Goal: Check status: Verify the current state of an ongoing process or item

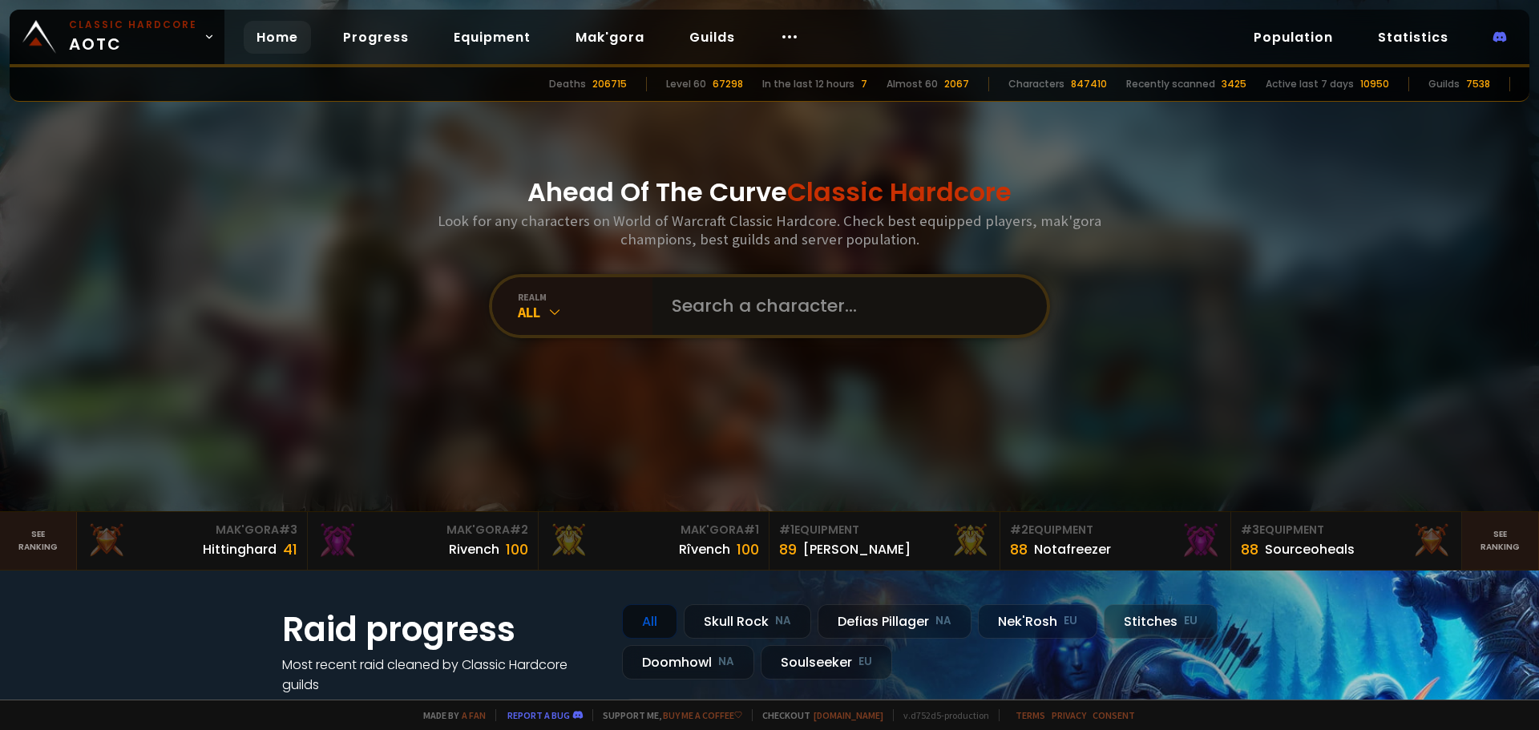
click at [702, 316] on input "text" at bounding box center [845, 306] width 366 height 58
paste input "Tftkrigeren"
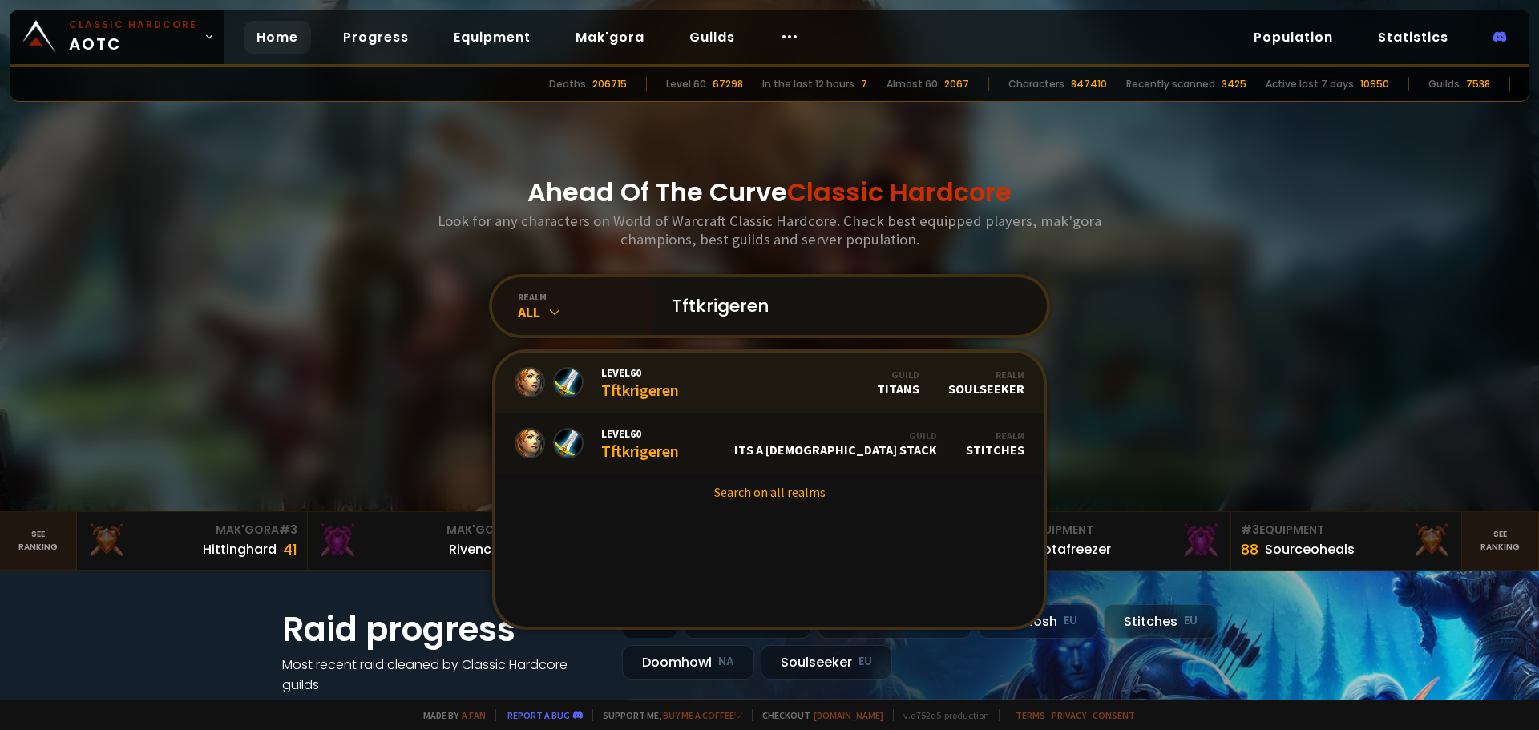
type input "Tftkrigeren"
click at [720, 378] on link "Level 60 Tftkrigeren Guild Titans Realm Soulseeker" at bounding box center [769, 383] width 548 height 61
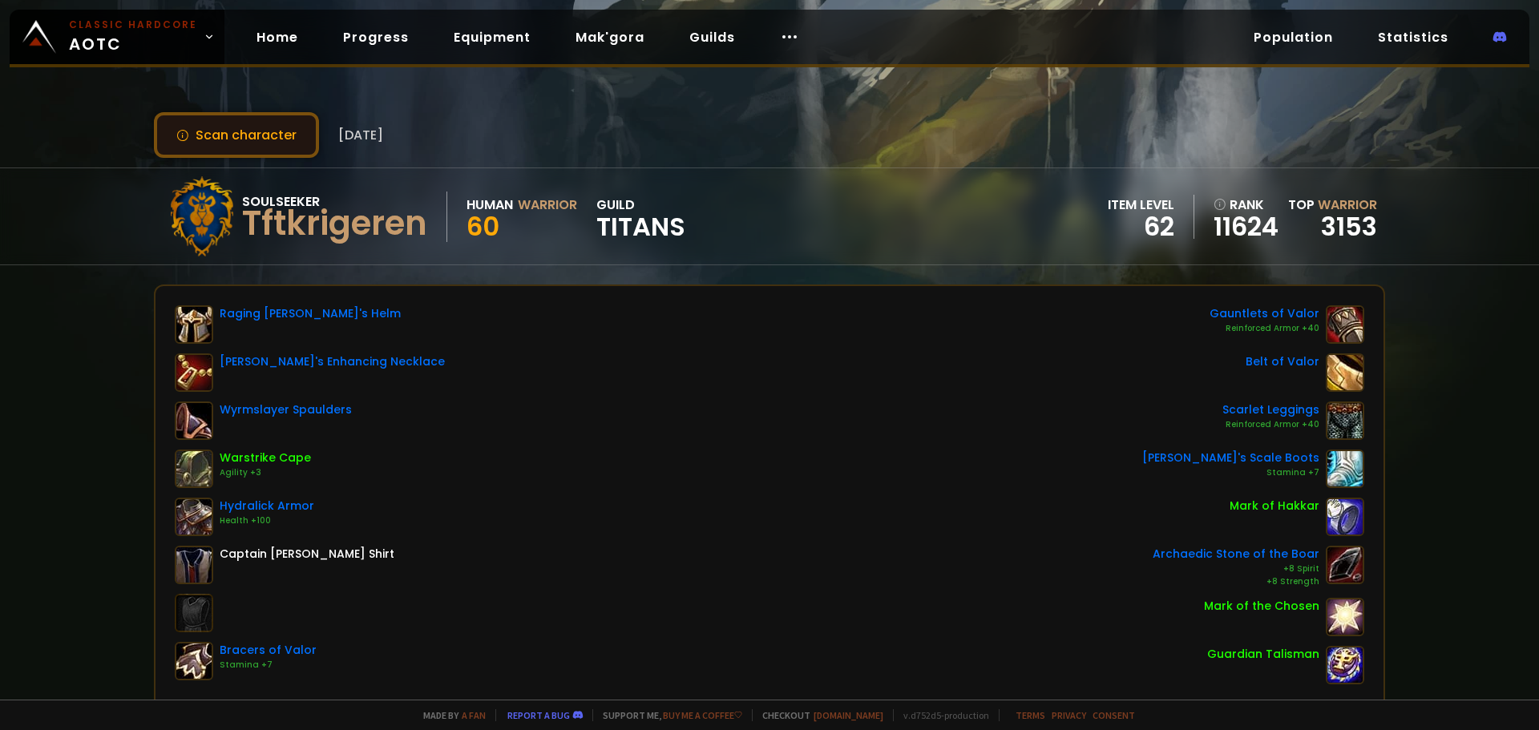
click at [248, 120] on button "Scan character" at bounding box center [236, 135] width 165 height 46
drag, startPoint x: 285, startPoint y: 118, endPoint x: 257, endPoint y: 79, distance: 48.3
click at [285, 118] on button "Scan character" at bounding box center [236, 135] width 165 height 46
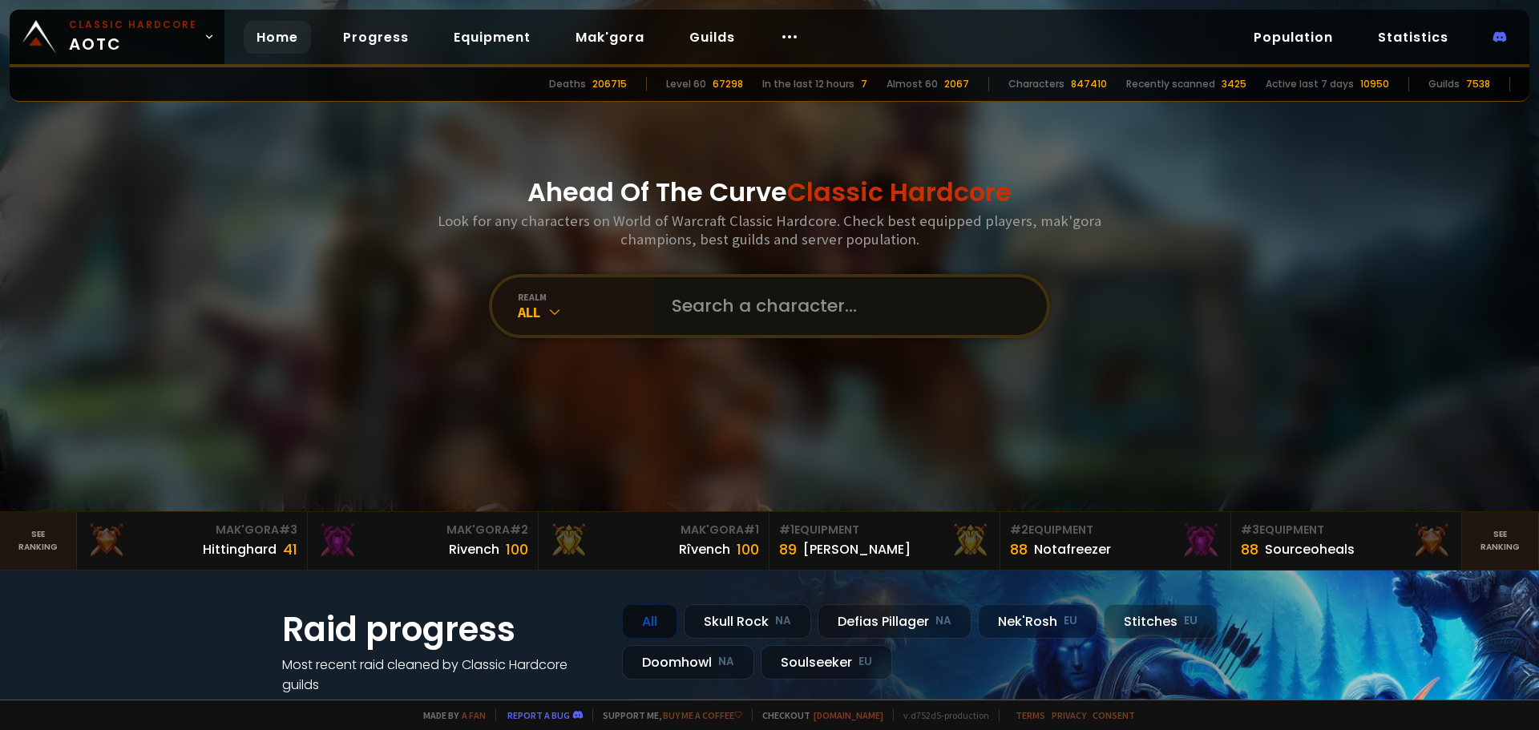
click at [722, 285] on input "text" at bounding box center [845, 306] width 366 height 58
paste input "Tftkrigeren"
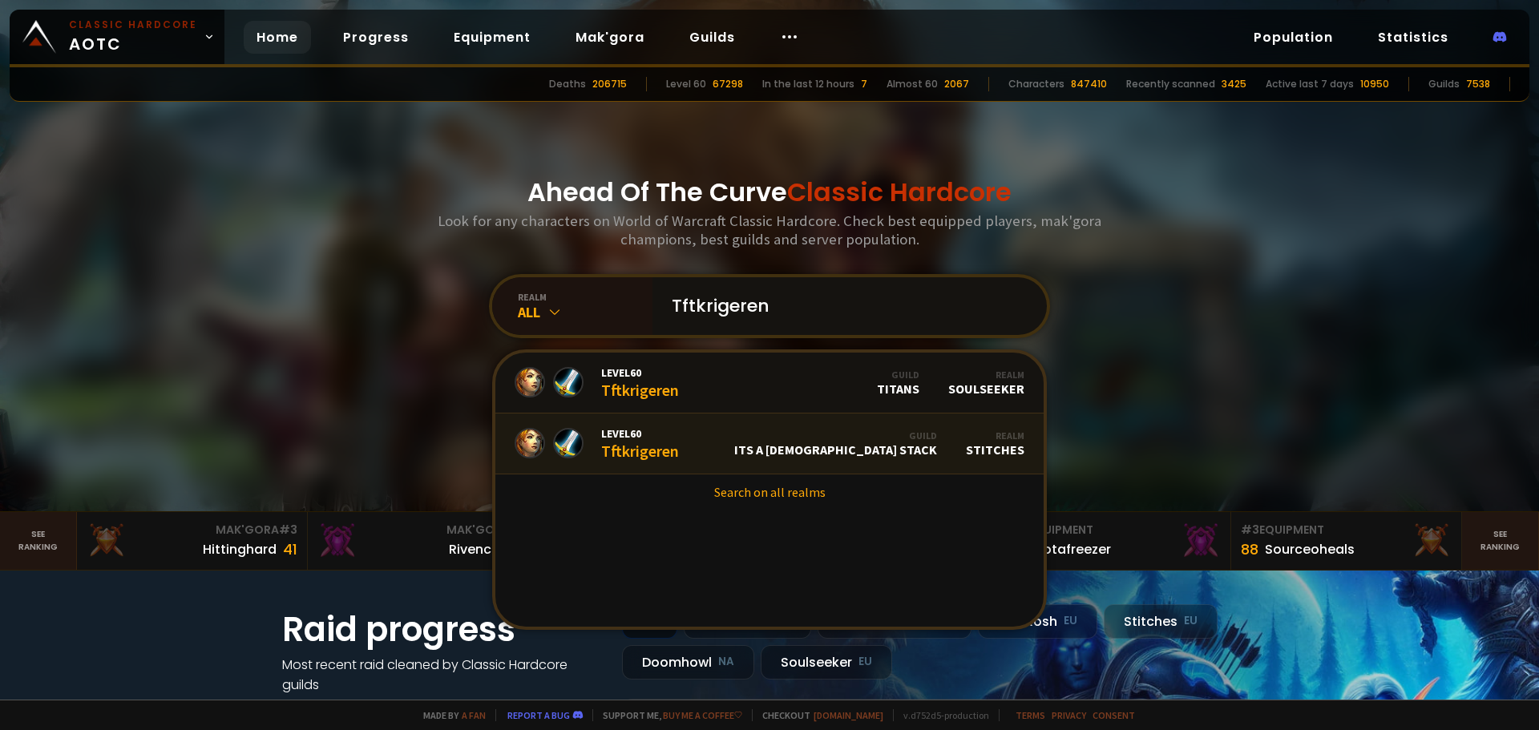
type input "Tftkrigeren"
click at [715, 438] on link "Level 60 Tftkrigeren Guild its a shiet stack Realm Stitches" at bounding box center [769, 444] width 548 height 61
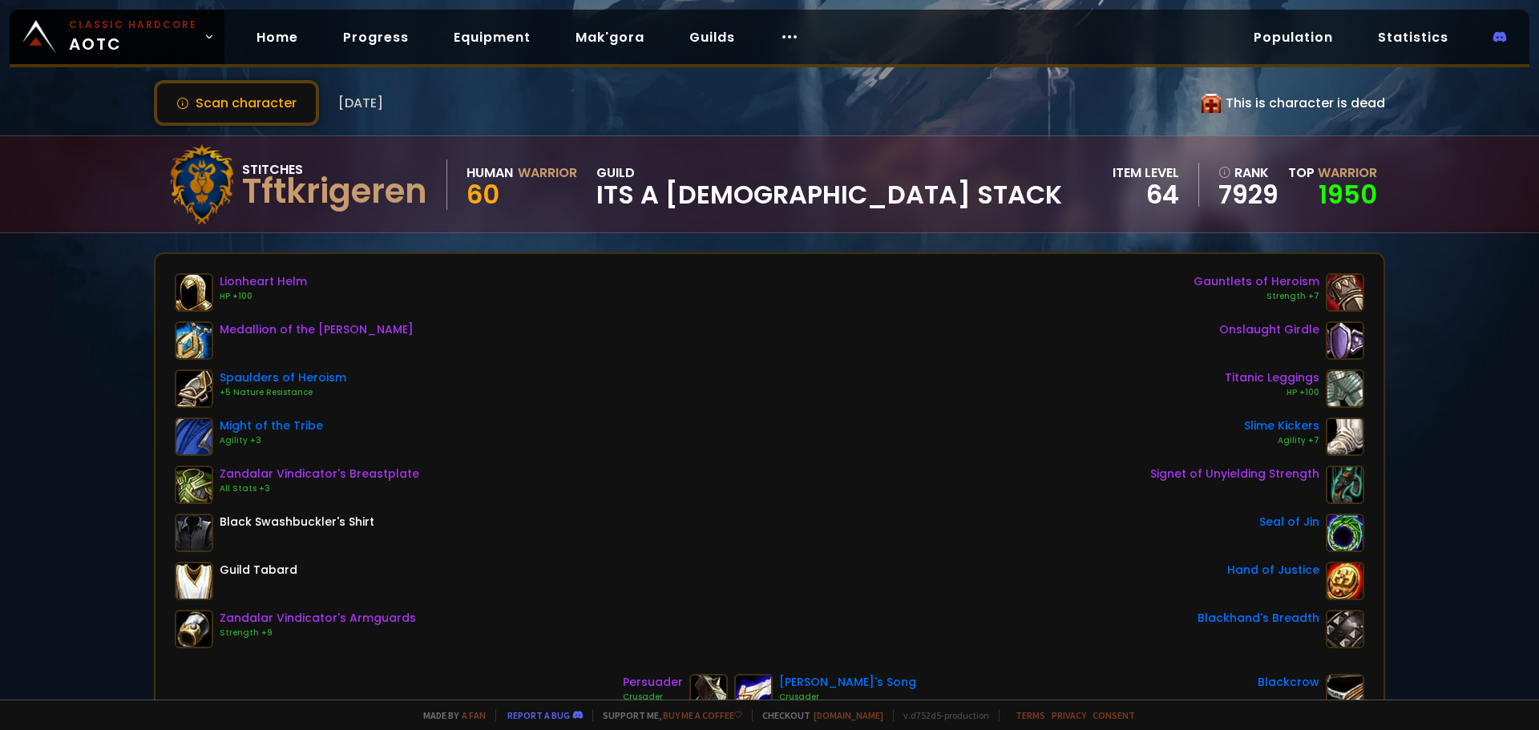
scroll to position [160, 0]
